Goal: Task Accomplishment & Management: Manage account settings

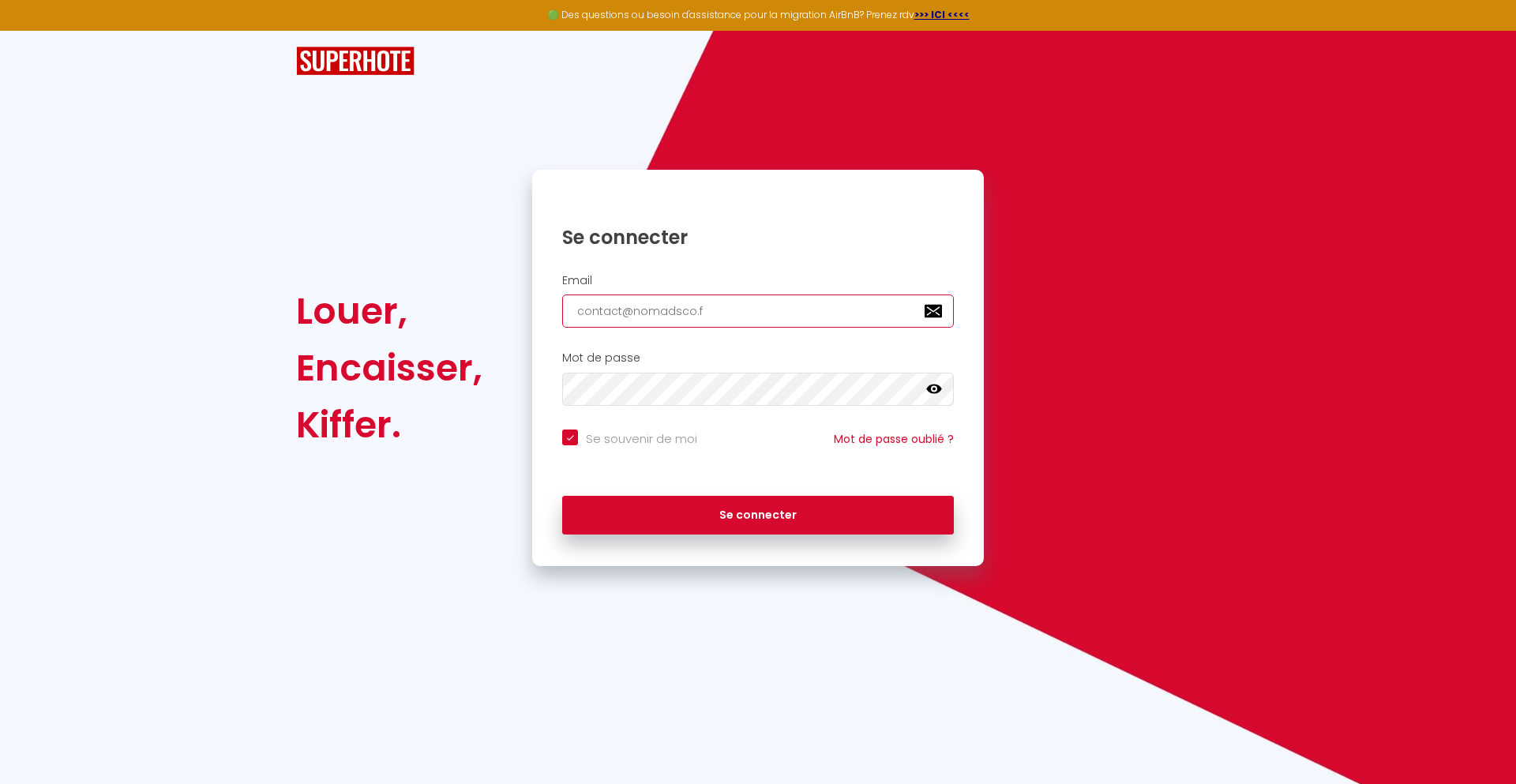
type input "[EMAIL_ADDRESS][DOMAIN_NAME]"
checkbox input "true"
type input "[EMAIL_ADDRESS][DOMAIN_NAME]"
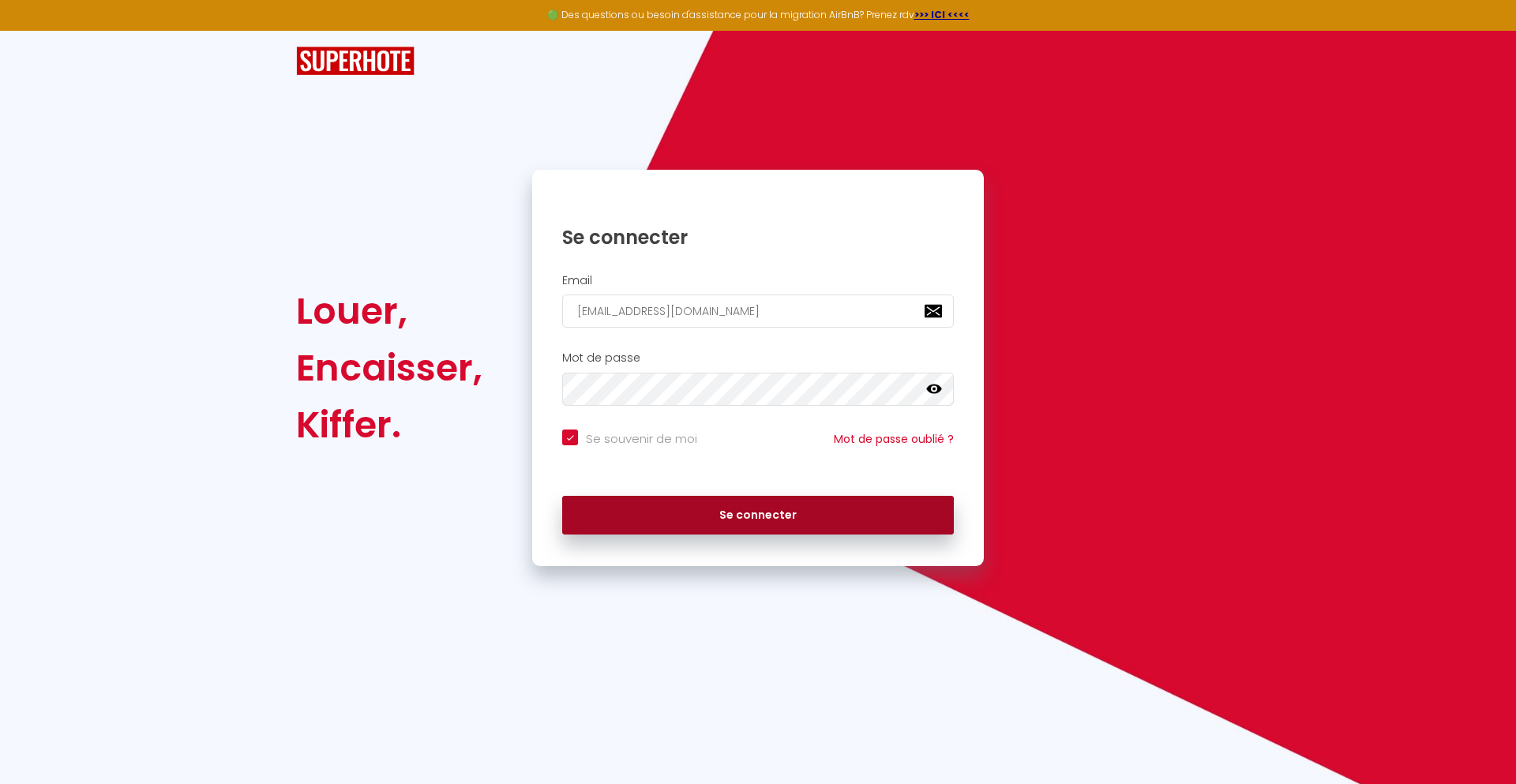
click at [758, 515] on button "Se connecter" at bounding box center [758, 515] width 392 height 40
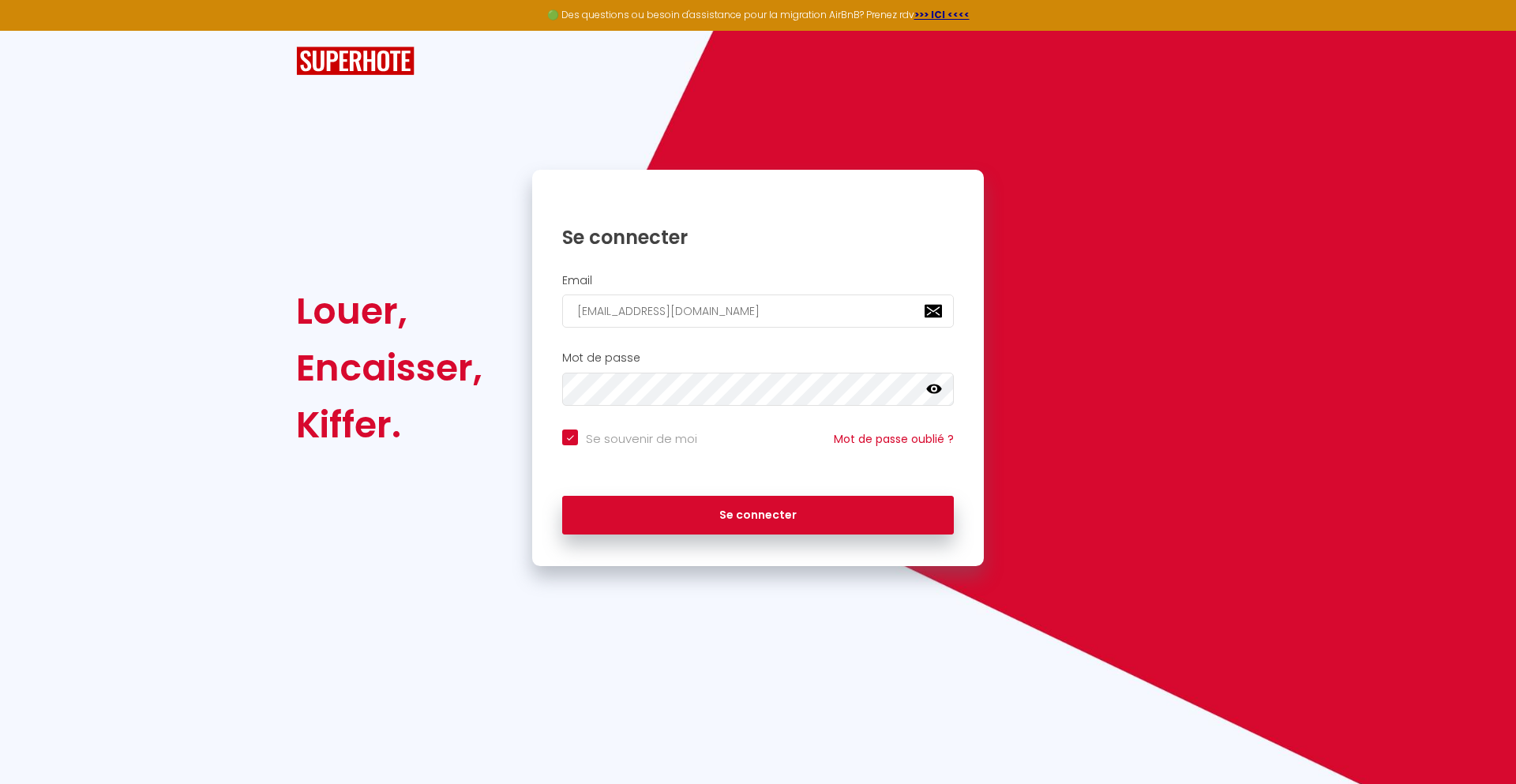
checkbox input "true"
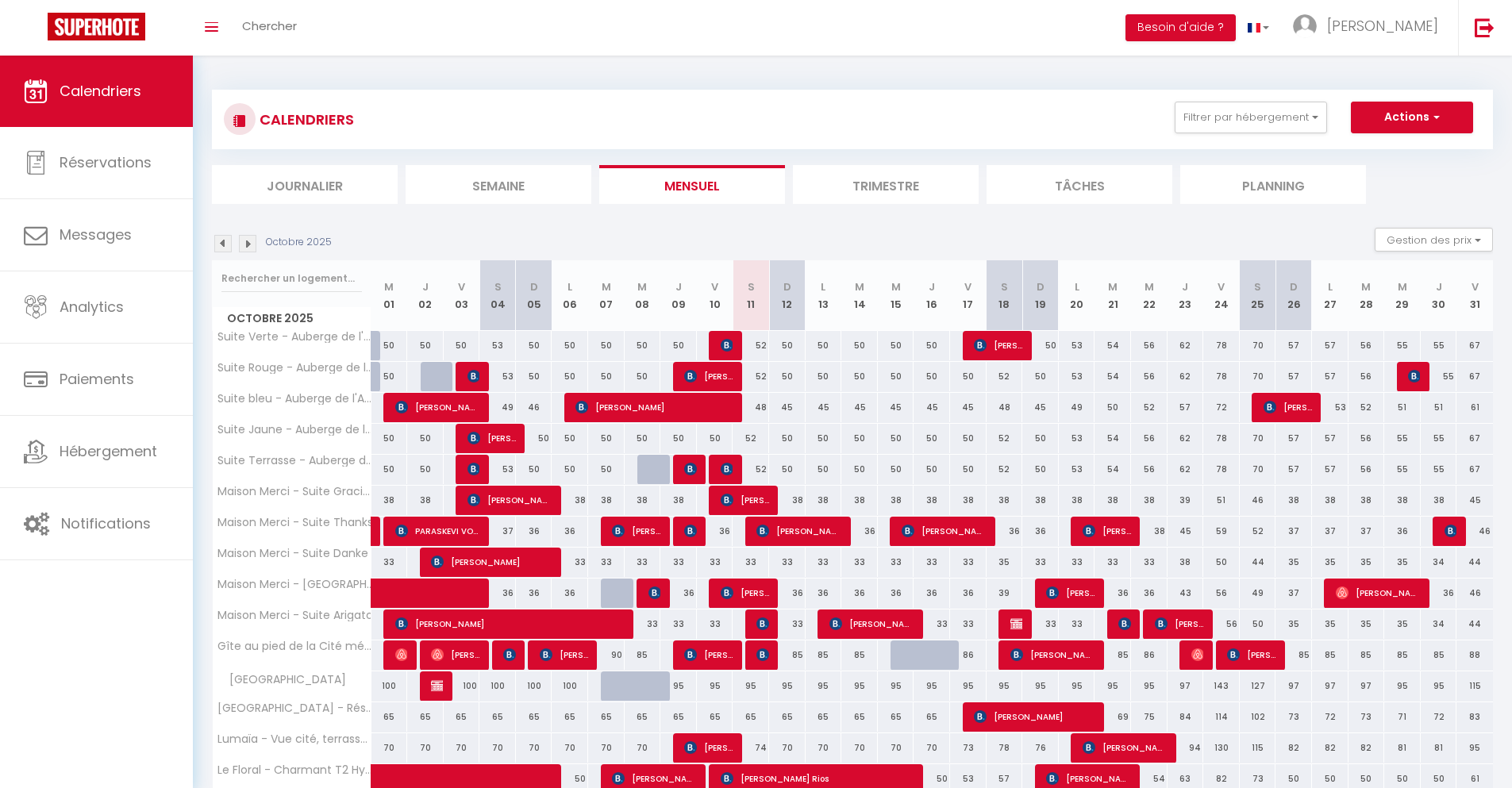
click at [305, 184] on li "Journalier" at bounding box center [304, 184] width 186 height 39
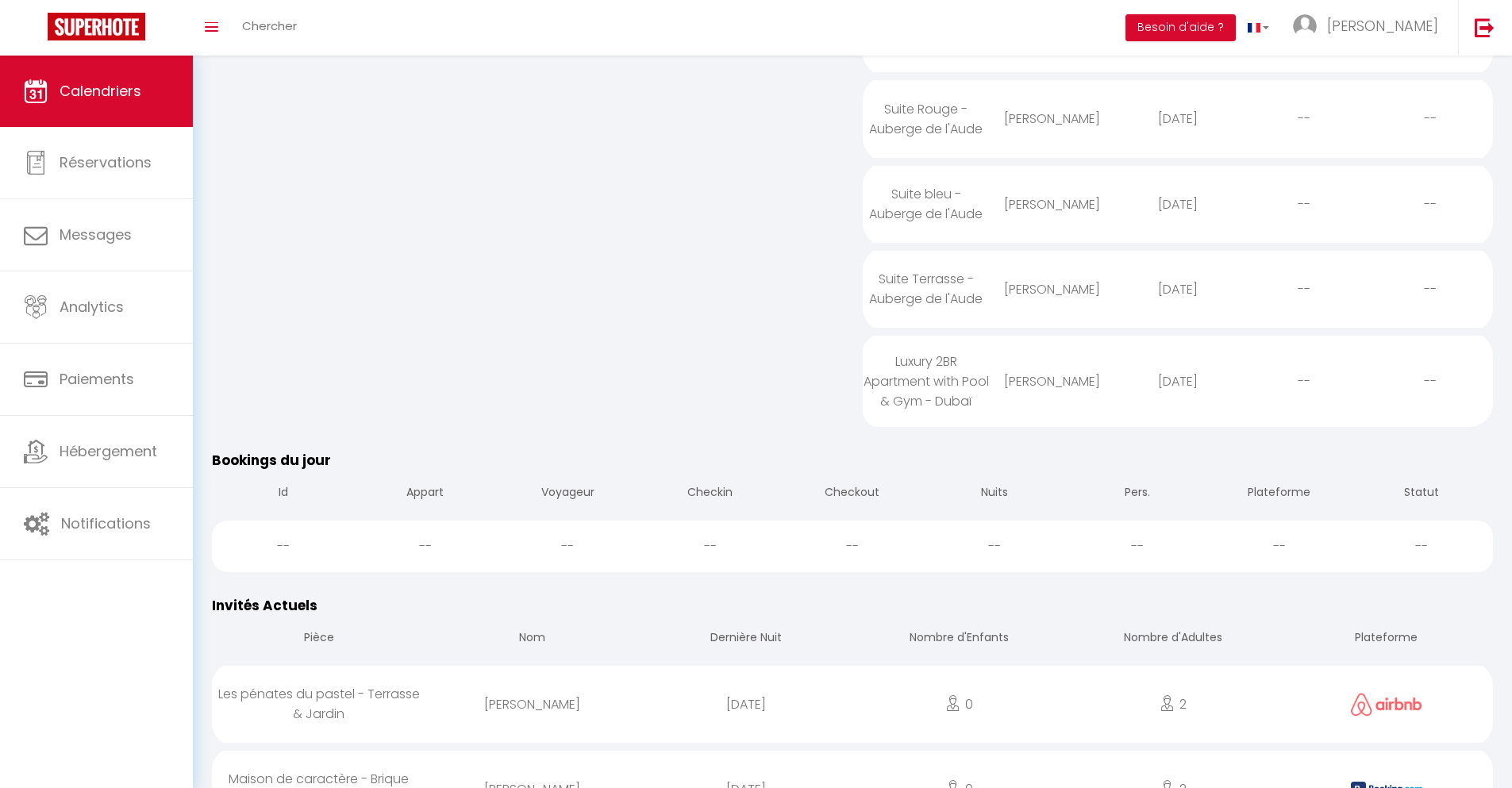
scroll to position [556, 0]
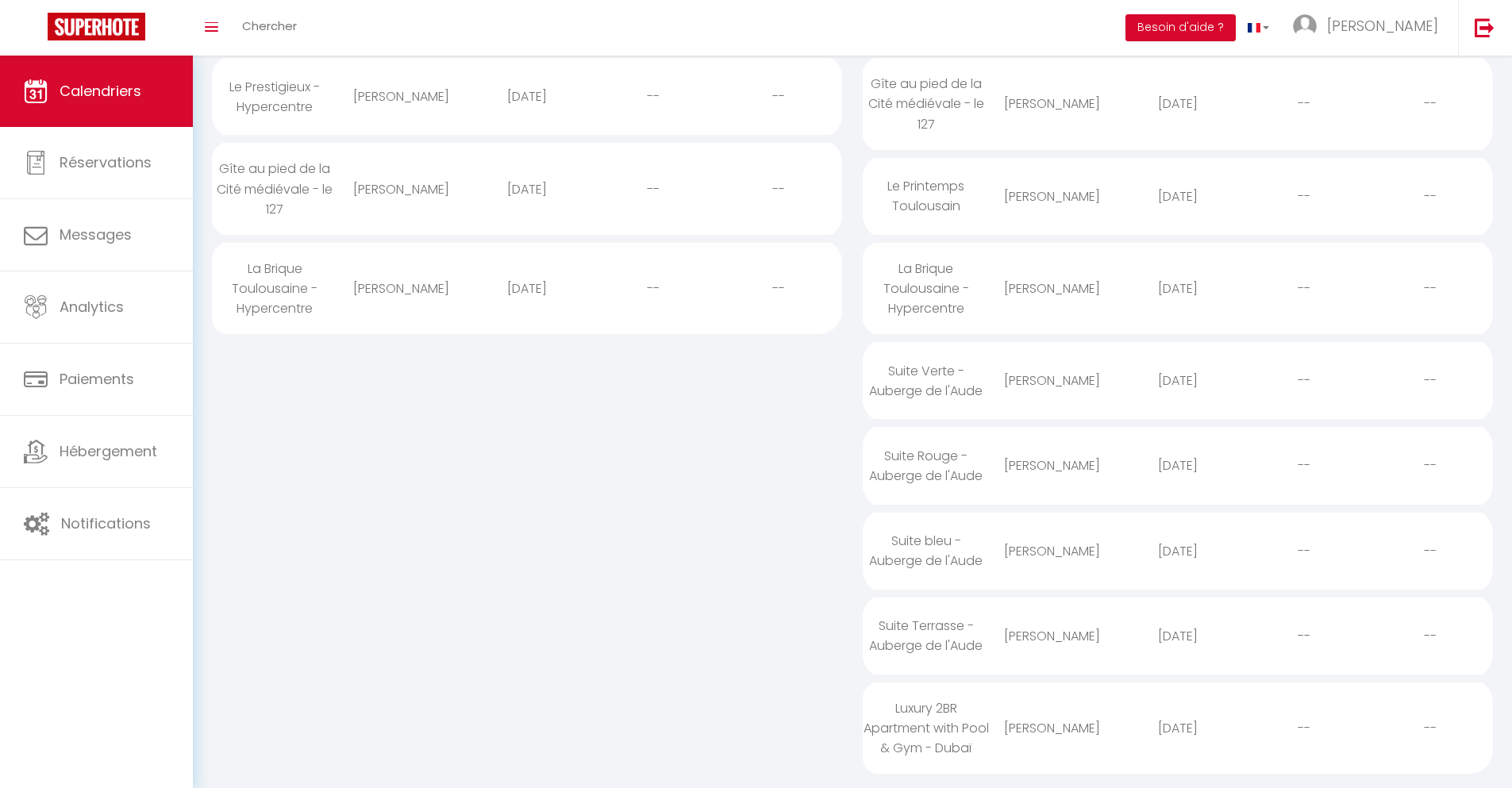
click at [1178, 741] on div "[DATE]" at bounding box center [1179, 728] width 127 height 52
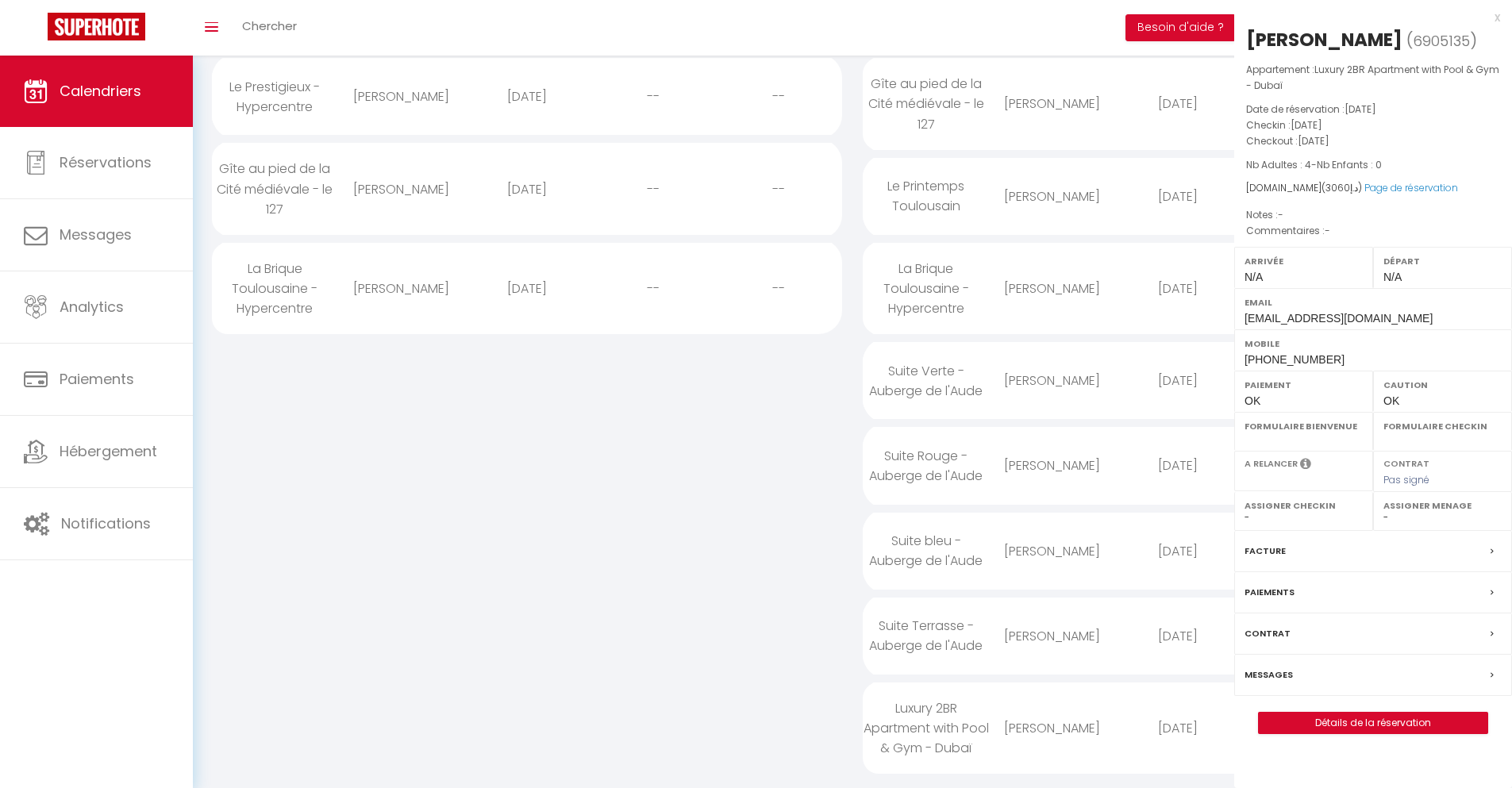
select select "0"
select select "1"
select select
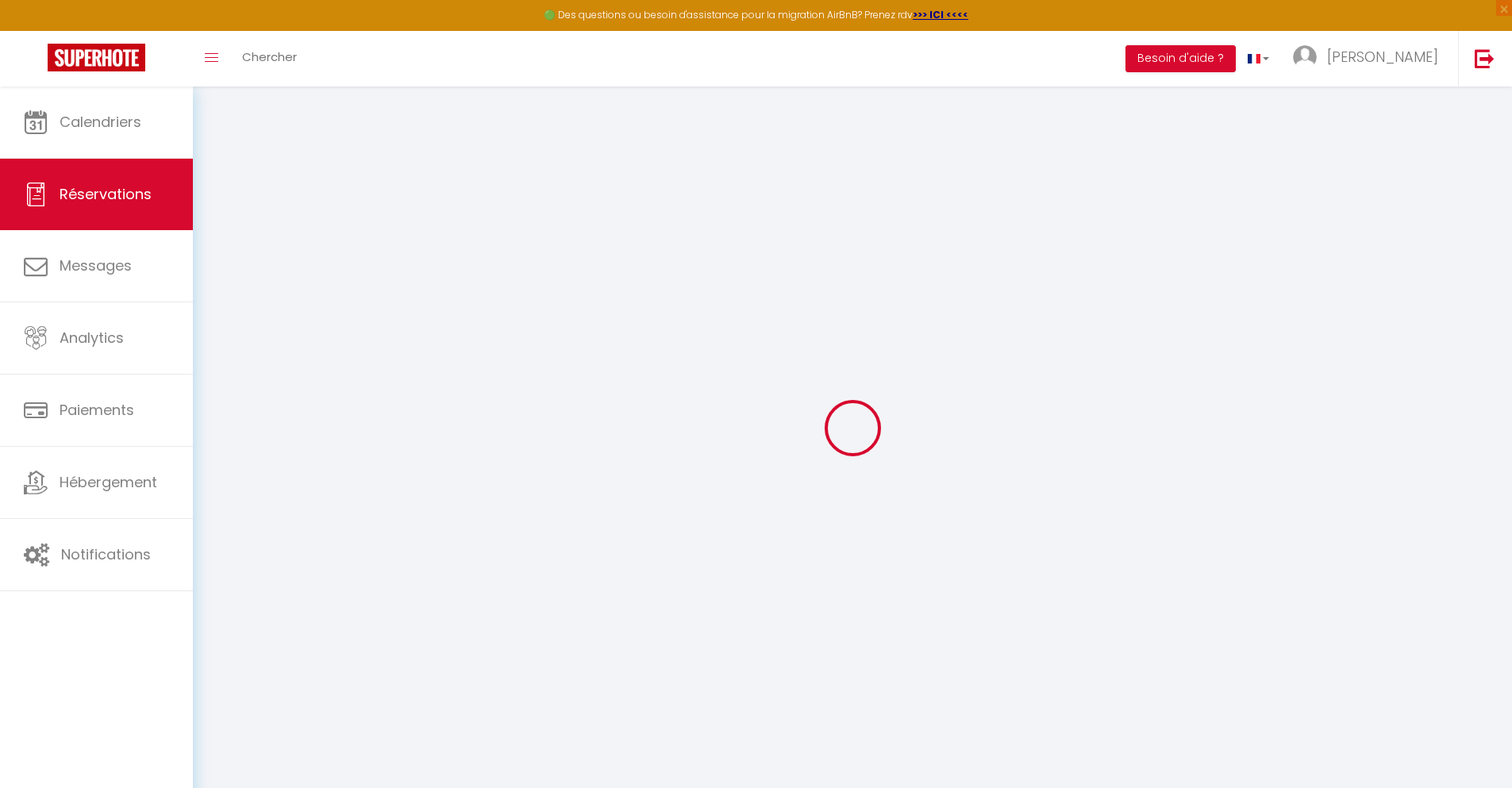
select select
checkbox input "false"
select select
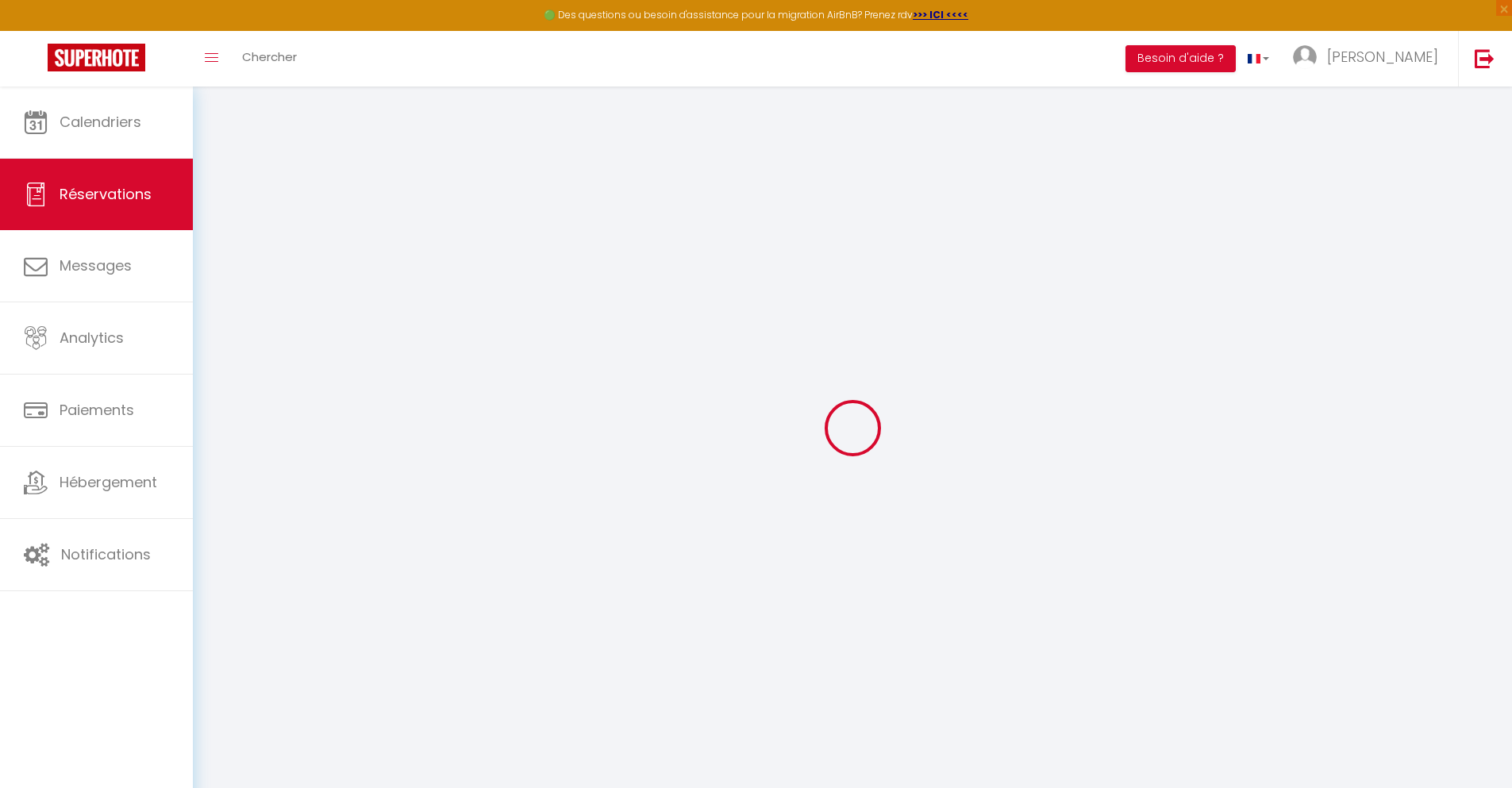
select select
checkbox input "false"
select select
type input "300"
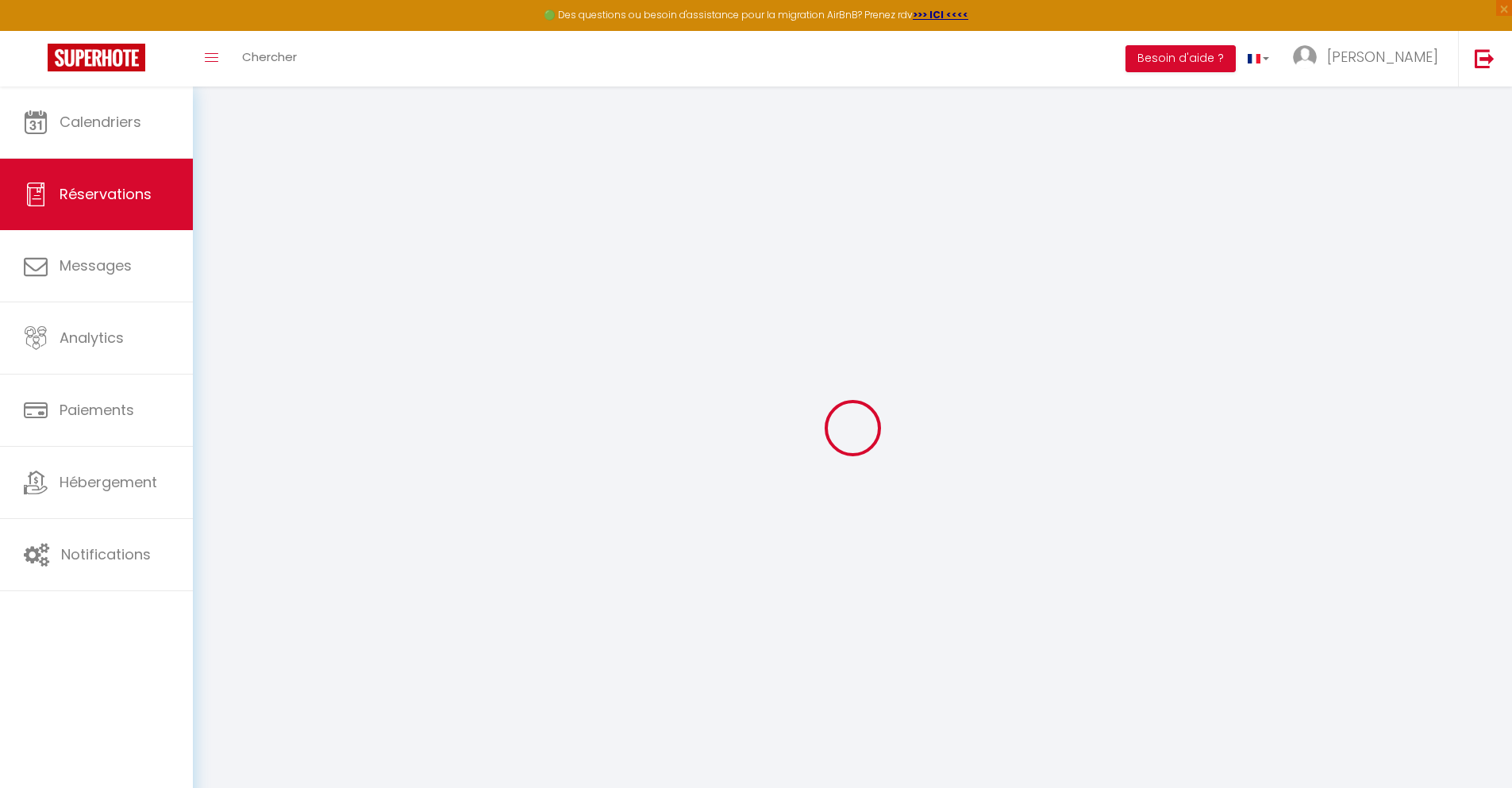
select select
checkbox input "false"
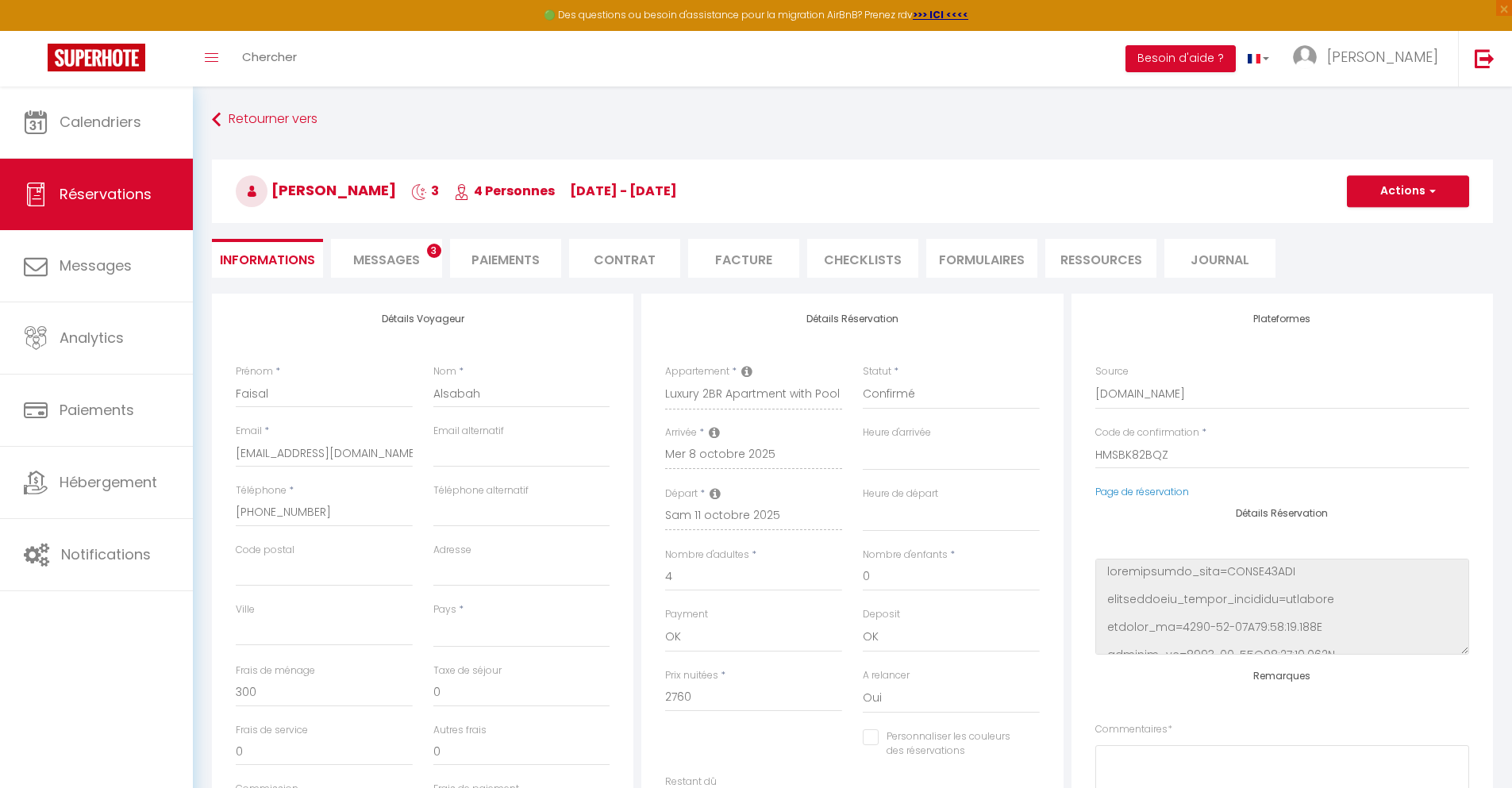
select select
checkbox input "false"
select select
